Goal: Task Accomplishment & Management: Complete application form

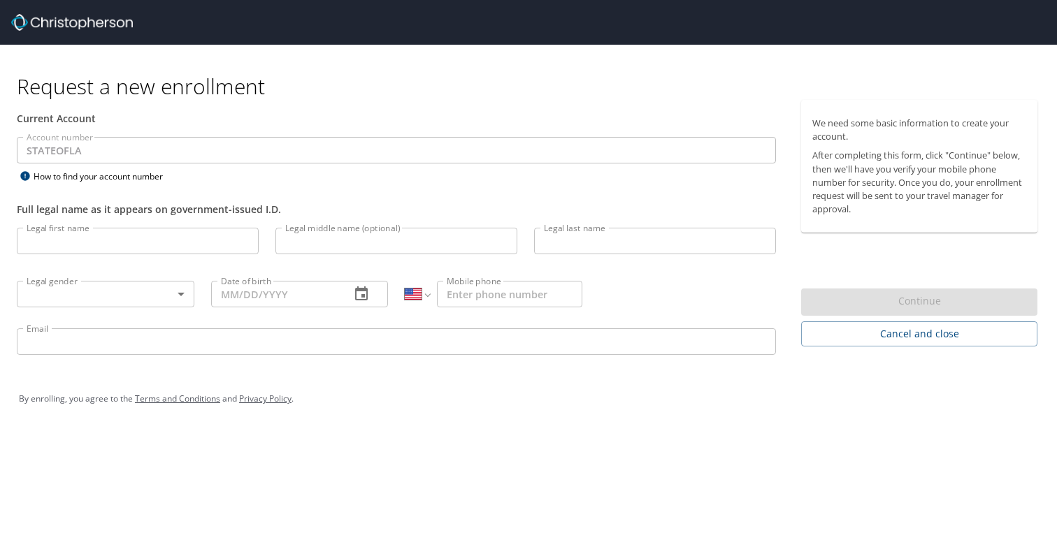
select select "US"
click at [74, 245] on input "Legal first name" at bounding box center [138, 241] width 242 height 27
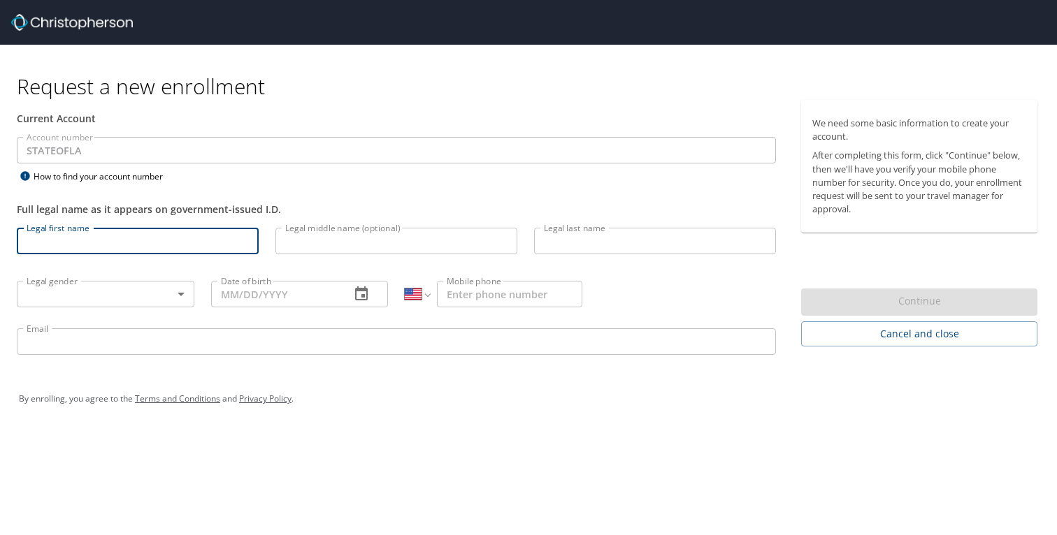
type input "[PERSON_NAME]"
type input "Hashempour"
type input "[PHONE_NUMBER]"
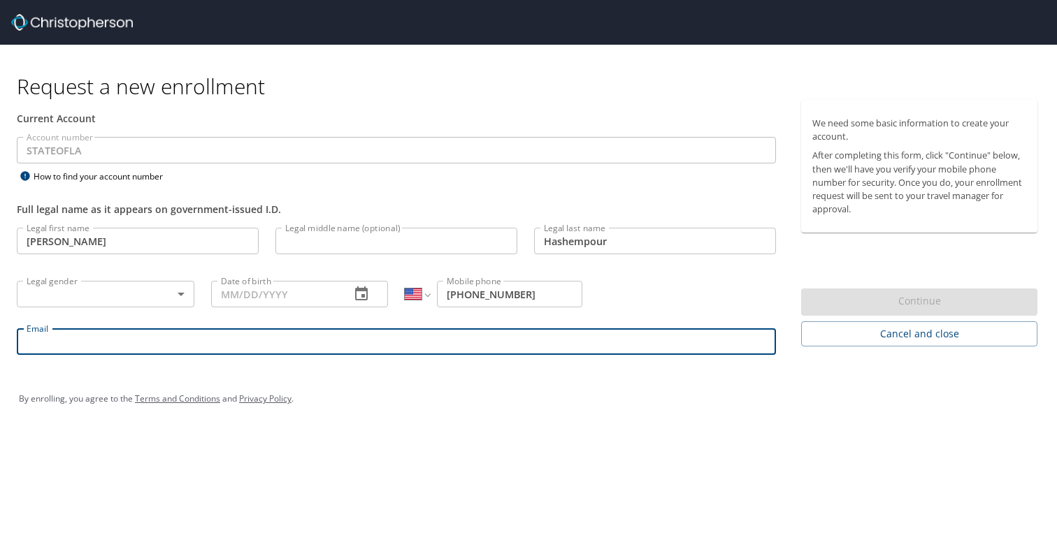
click at [160, 337] on input "Email" at bounding box center [396, 342] width 759 height 27
type input "[EMAIL_ADDRESS][DOMAIN_NAME]"
click at [171, 292] on body "Request a new enrollment Current Account Account number STATEOFLA Account numbe…" at bounding box center [528, 267] width 1057 height 535
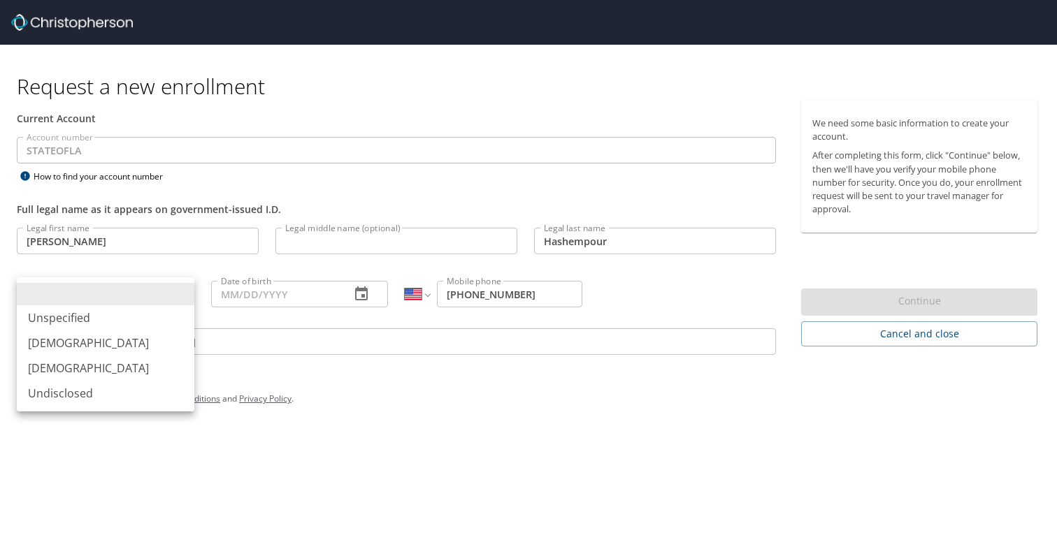
click at [132, 365] on li "[DEMOGRAPHIC_DATA]" at bounding box center [106, 368] width 178 height 25
type input "[DEMOGRAPHIC_DATA]"
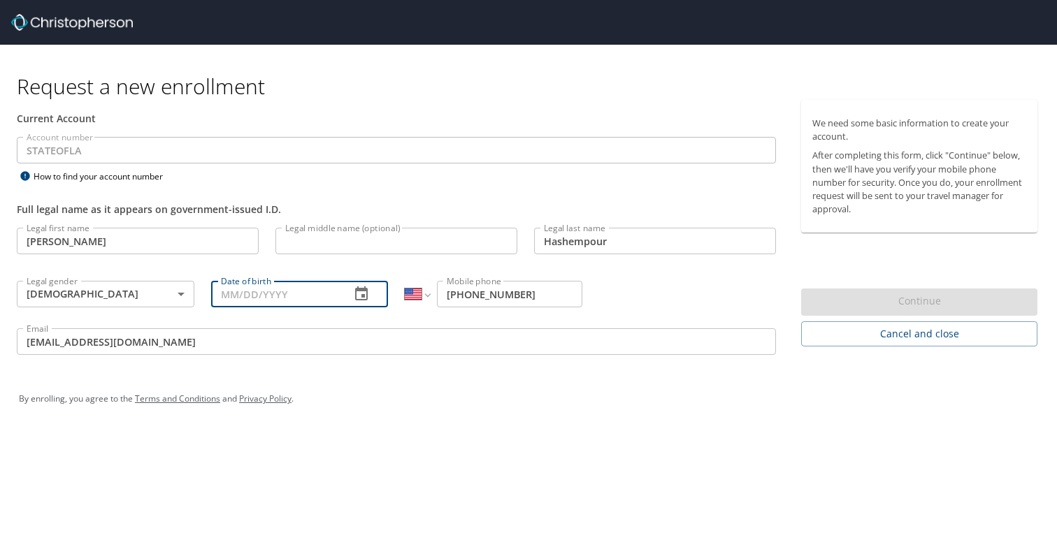
click at [299, 306] on input "Date of birth" at bounding box center [275, 294] width 129 height 27
type input "0_/__/____"
type input "[DATE]"
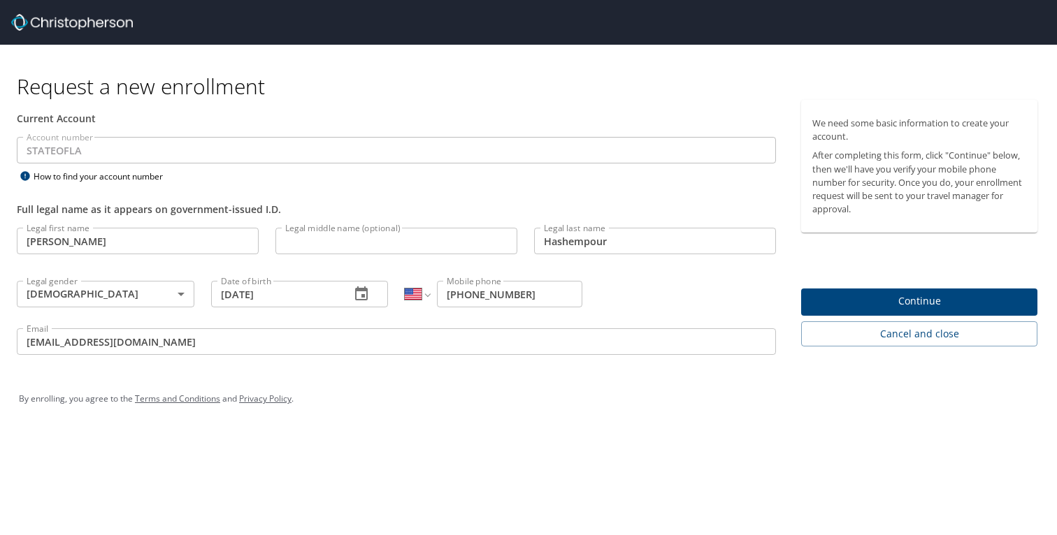
click at [938, 298] on span "Continue" at bounding box center [919, 301] width 214 height 17
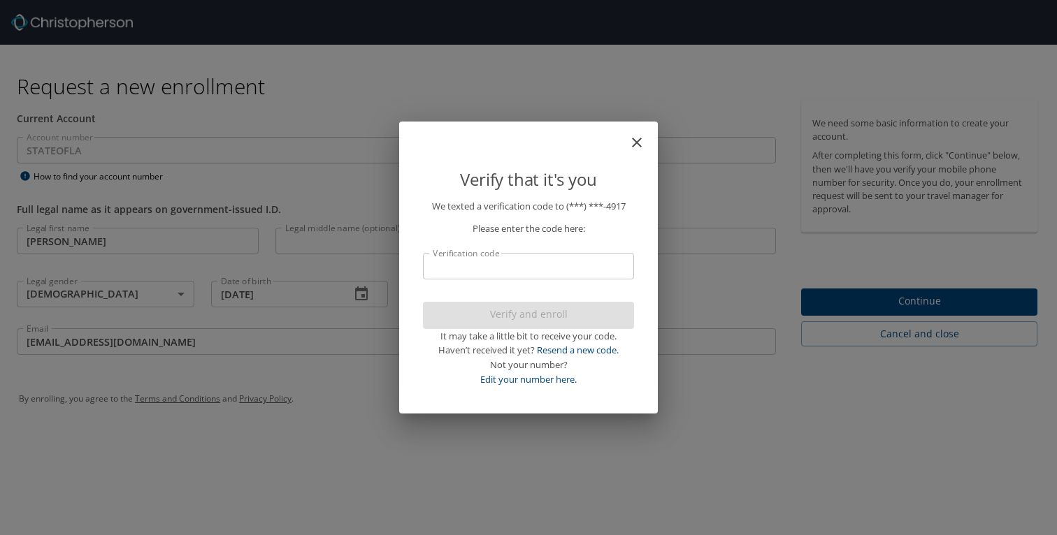
click at [510, 263] on input "Verification code" at bounding box center [528, 266] width 211 height 27
type input "319704"
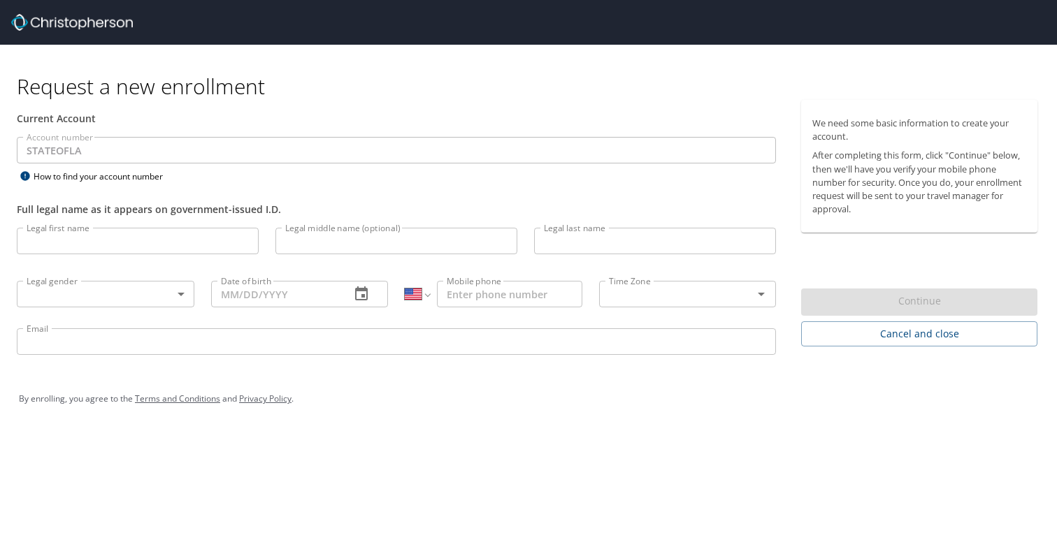
select select "US"
